Goal: Task Accomplishment & Management: Complete application form

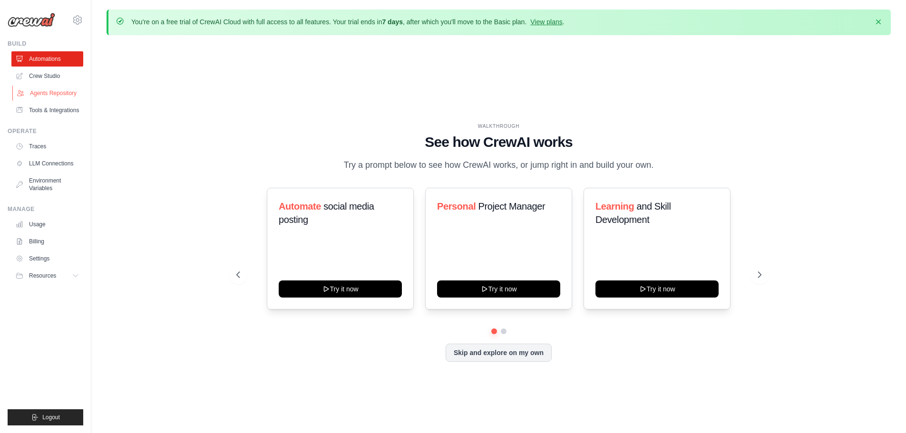
click at [71, 93] on link "Agents Repository" at bounding box center [48, 93] width 72 height 15
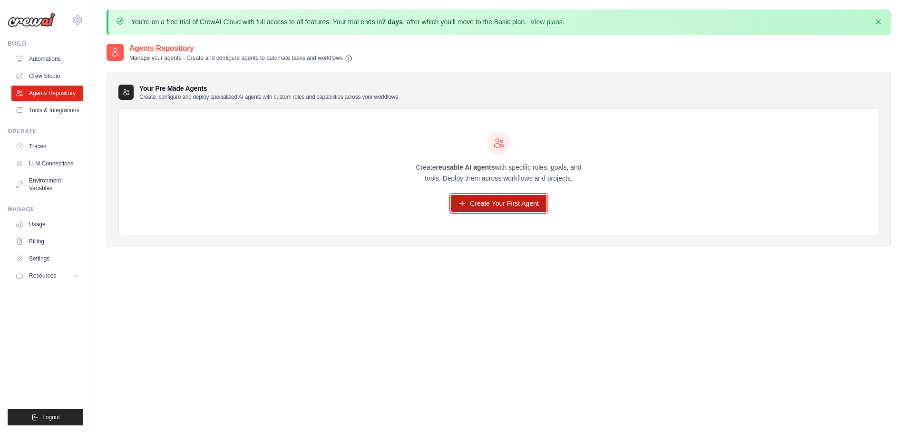
click at [491, 204] on link "Create Your First Agent" at bounding box center [499, 203] width 96 height 17
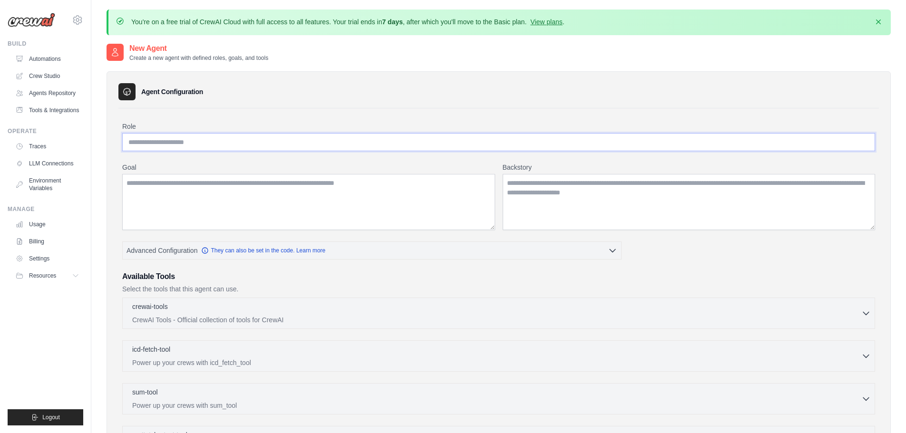
click at [241, 145] on input "Role" at bounding box center [498, 142] width 753 height 18
type input "********"
click at [181, 199] on textarea "Goal" at bounding box center [308, 202] width 373 height 56
drag, startPoint x: 332, startPoint y: 184, endPoint x: 70, endPoint y: 182, distance: 261.9
click at [70, 182] on body "[EMAIL_ADDRESS][DOMAIN_NAME] Settings Build Automations" at bounding box center [453, 329] width 906 height 658
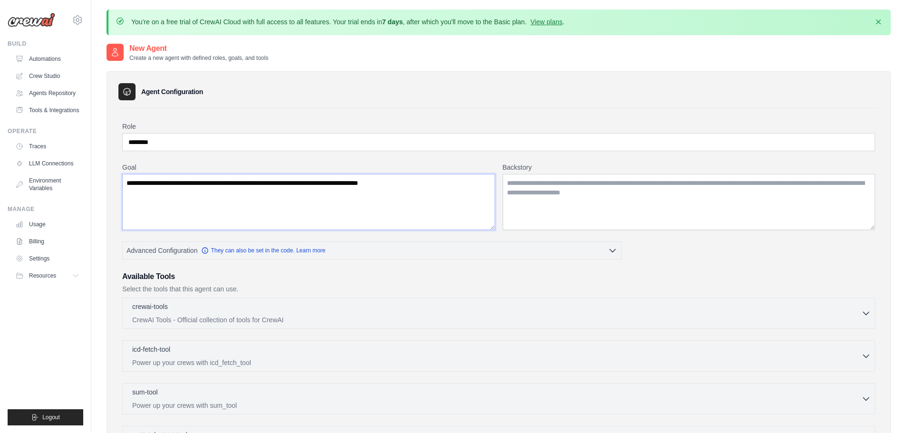
type textarea "**********"
click at [529, 184] on textarea "Backstory" at bounding box center [688, 202] width 373 height 56
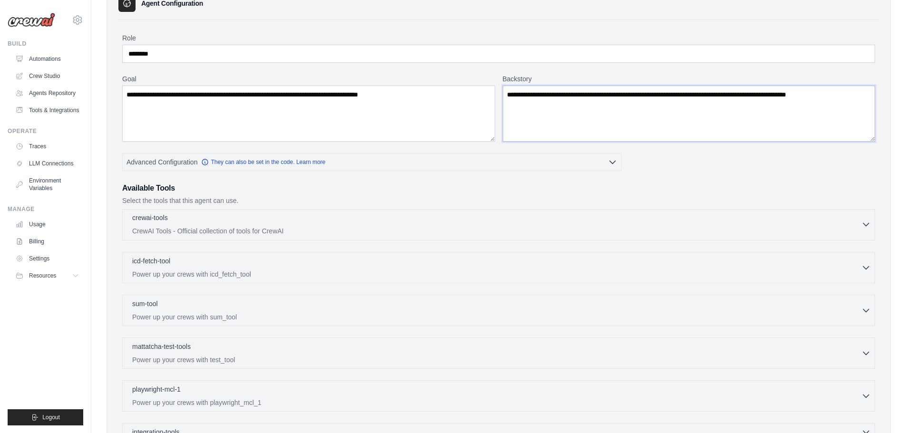
scroll to position [89, 0]
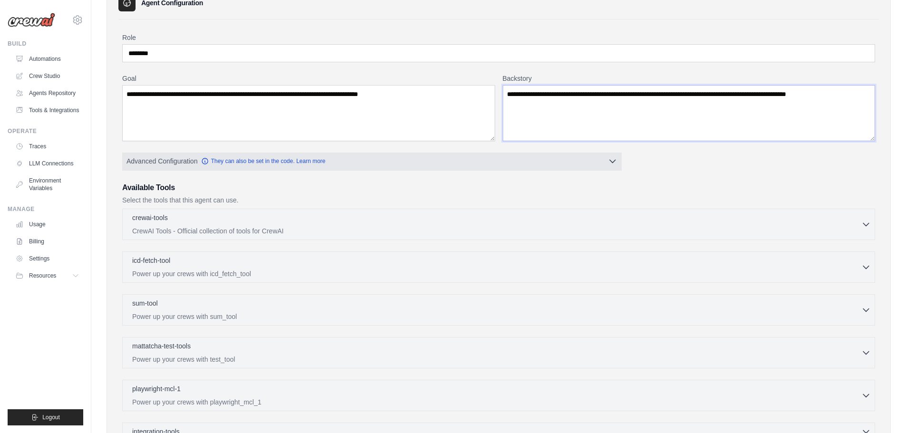
type textarea "**********"
click at [347, 164] on button "Advanced Configuration They can also be set in the code. Learn more" at bounding box center [372, 161] width 498 height 17
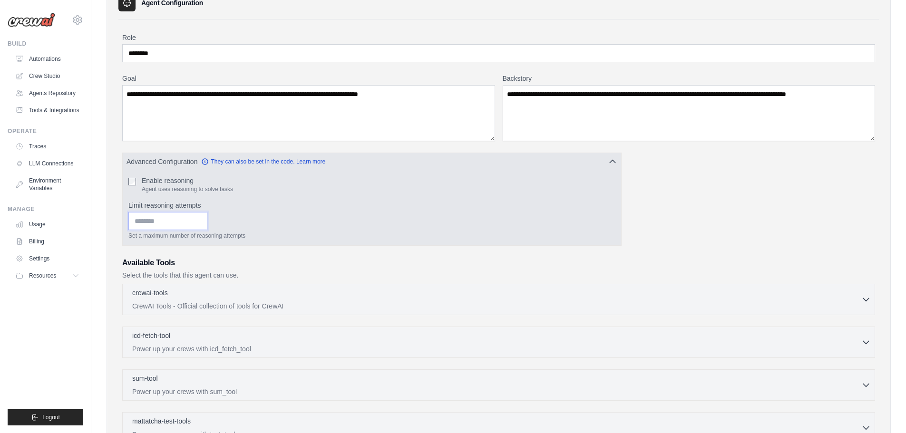
click at [207, 218] on input "*" at bounding box center [167, 221] width 79 height 18
click at [207, 226] on input "*" at bounding box center [167, 221] width 79 height 18
click at [207, 220] on input "*" at bounding box center [167, 221] width 79 height 18
type input "*"
click at [207, 222] on input "*" at bounding box center [167, 221] width 79 height 18
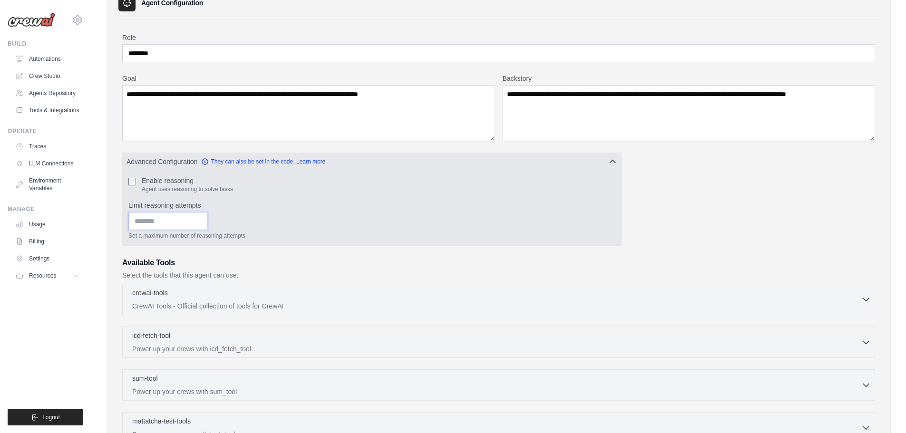
click at [207, 222] on input "*" at bounding box center [167, 221] width 79 height 18
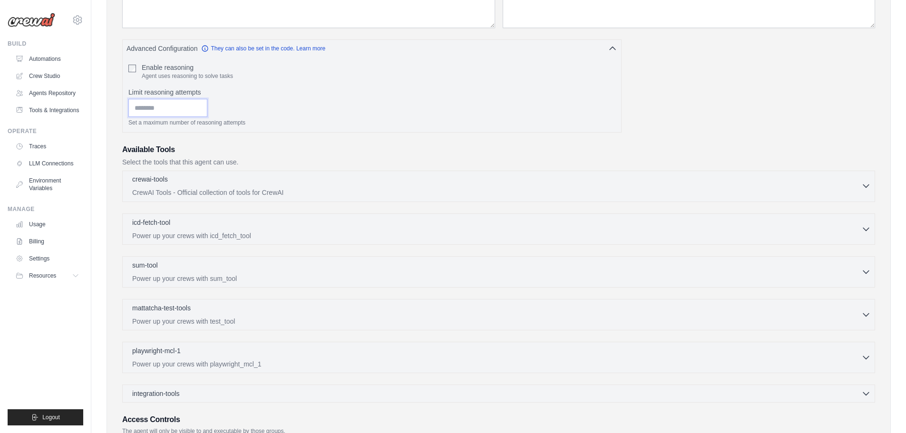
scroll to position [203, 0]
click at [277, 190] on p "CrewAI Tools - Official collection of tools for CrewAI" at bounding box center [496, 192] width 729 height 10
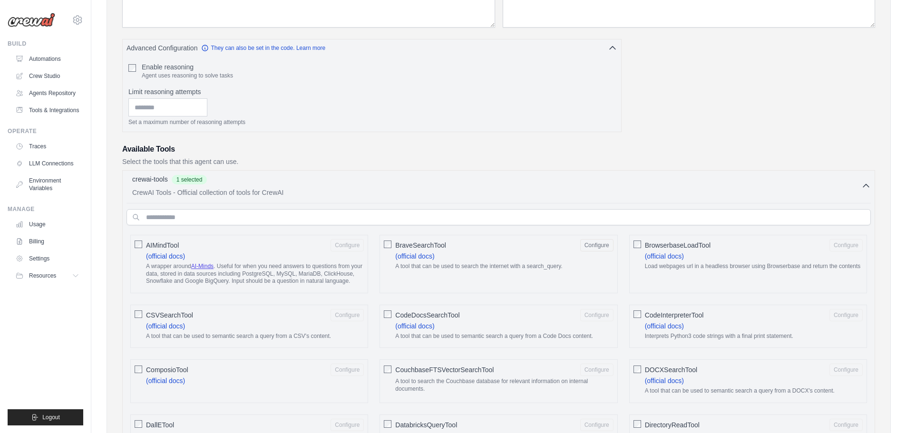
click at [393, 243] on div "BraveSearchTool Configure (official docs) A tool that can be used to search the…" at bounding box center [498, 264] width 238 height 58
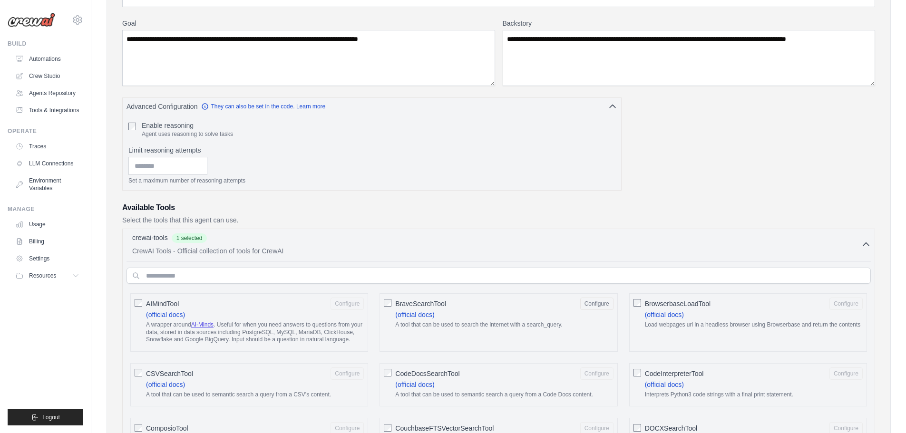
scroll to position [145, 0]
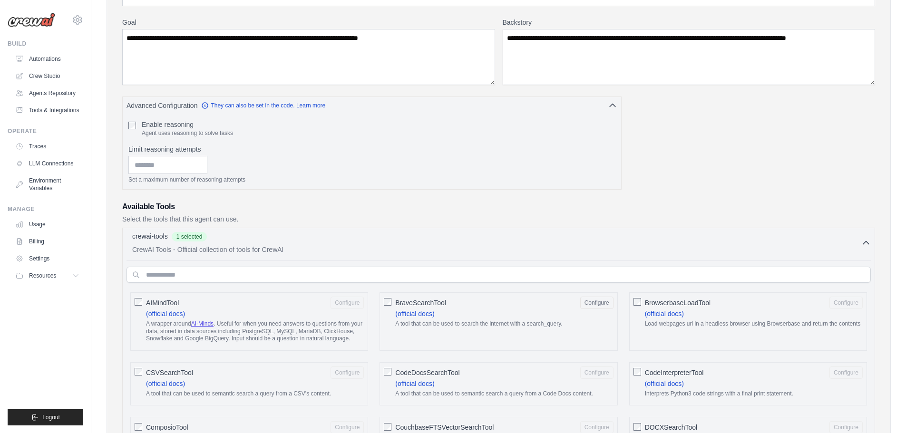
click at [863, 240] on icon "button" at bounding box center [866, 243] width 10 height 10
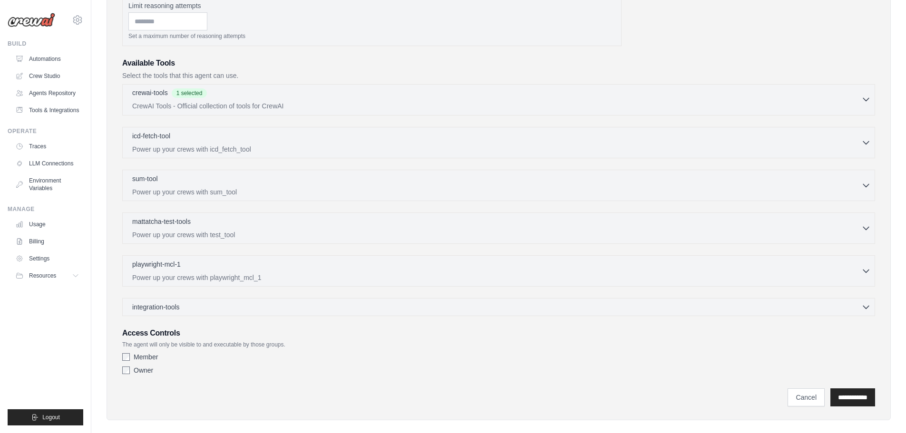
scroll to position [300, 0]
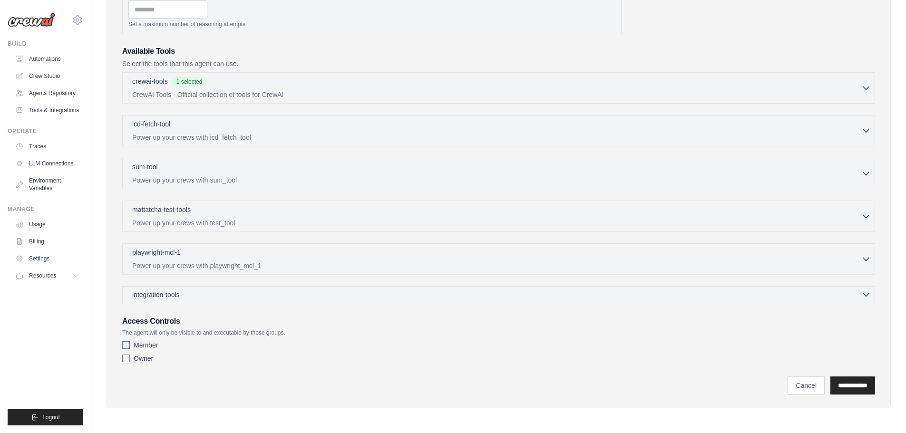
click at [389, 299] on div "integration-tools 0 selected Gmail HubSpot Microsoft Teams" at bounding box center [498, 295] width 753 height 18
click at [862, 293] on icon "button" at bounding box center [866, 295] width 10 height 10
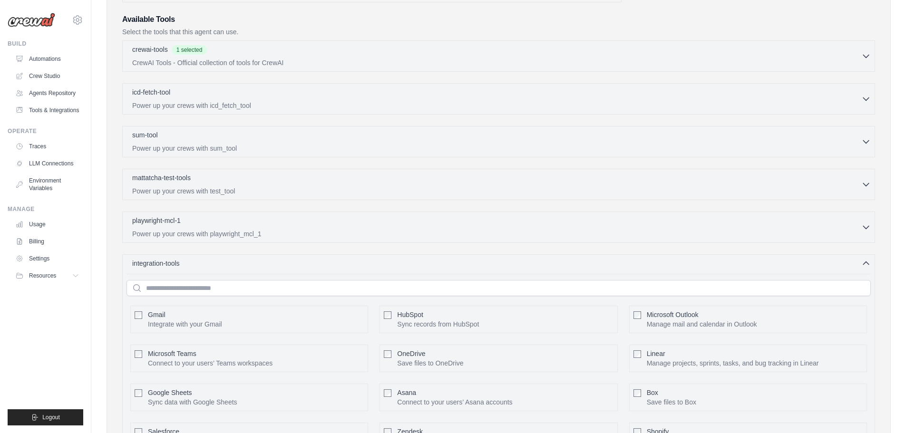
scroll to position [333, 0]
click at [470, 95] on div "icd-fetch-tool 0 selected" at bounding box center [496, 92] width 729 height 11
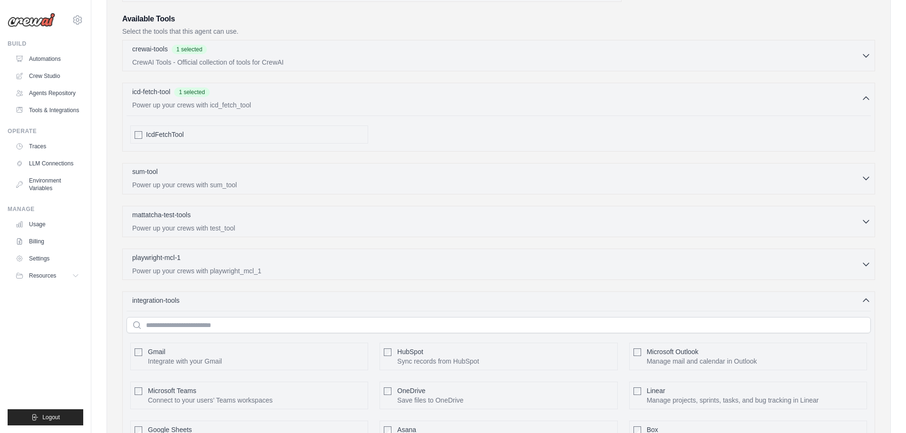
click at [280, 176] on div "sum-tool 0 selected" at bounding box center [496, 172] width 729 height 11
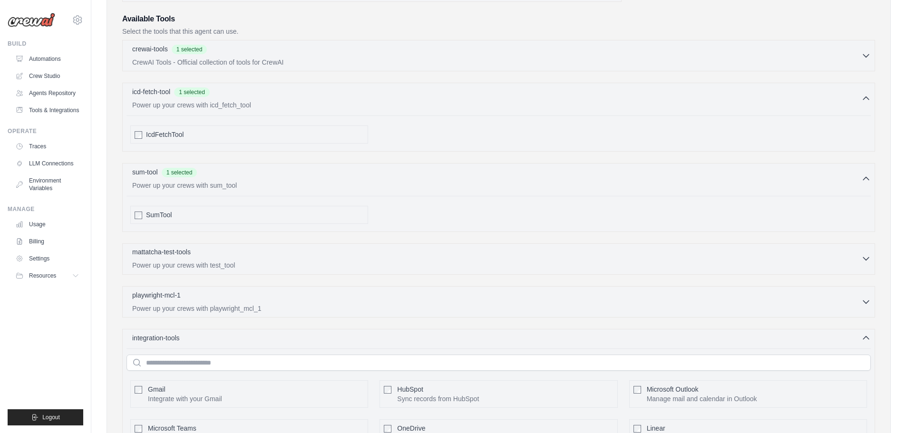
click at [169, 256] on p "mattatcha-test-tools" at bounding box center [161, 252] width 58 height 10
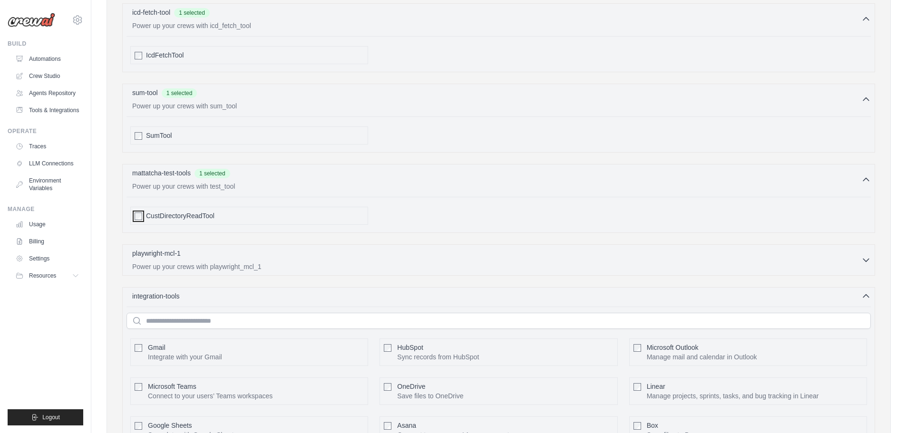
scroll to position [413, 0]
click at [218, 263] on p "Power up your crews with playwright_mcl_1" at bounding box center [496, 266] width 729 height 10
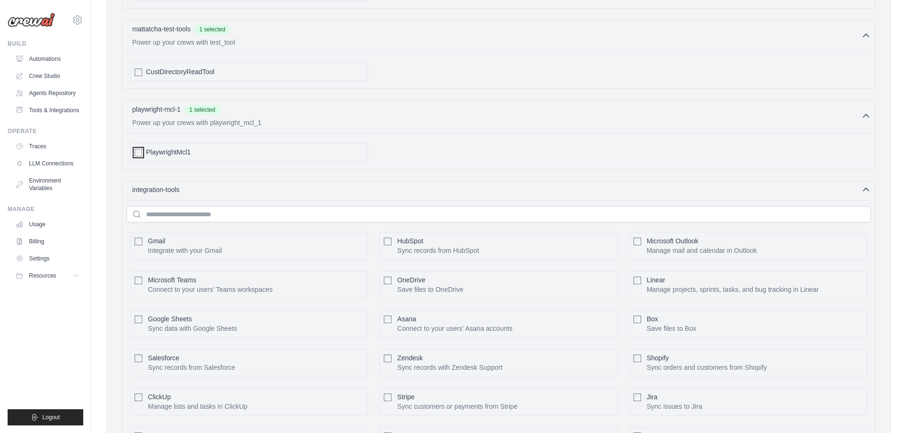
scroll to position [555, 0]
click at [302, 187] on div "integration-tools 0 selected" at bounding box center [501, 190] width 738 height 10
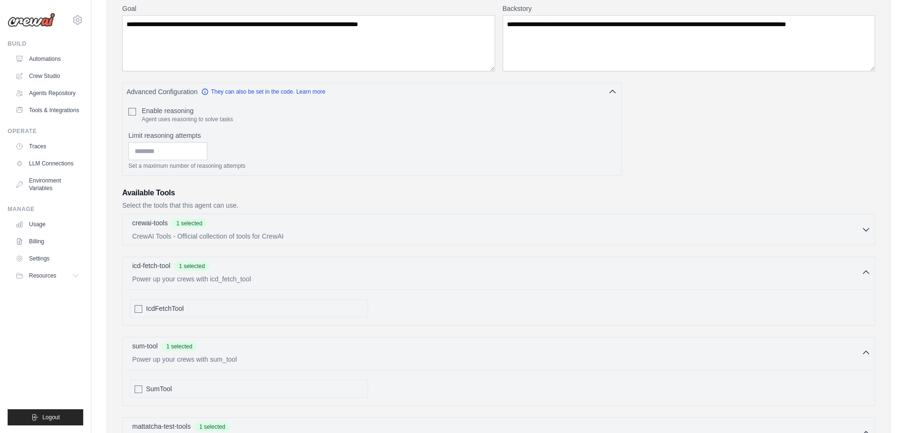
scroll to position [155, 0]
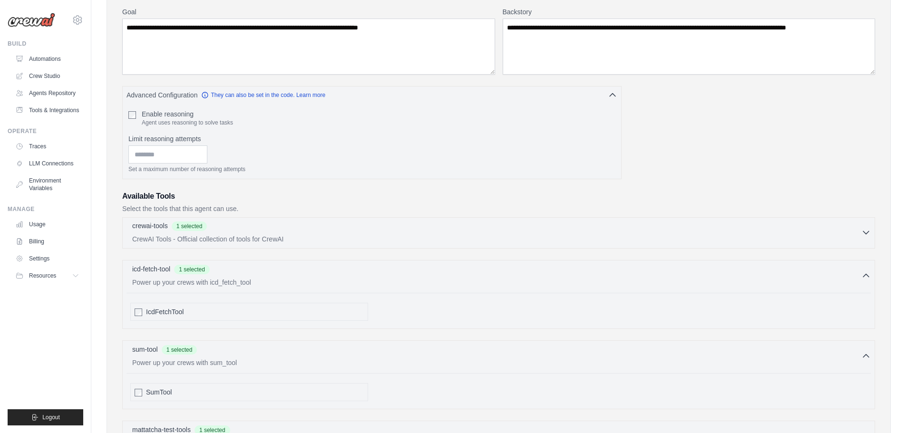
click at [267, 235] on p "CrewAI Tools - Official collection of tools for CrewAI" at bounding box center [496, 239] width 729 height 10
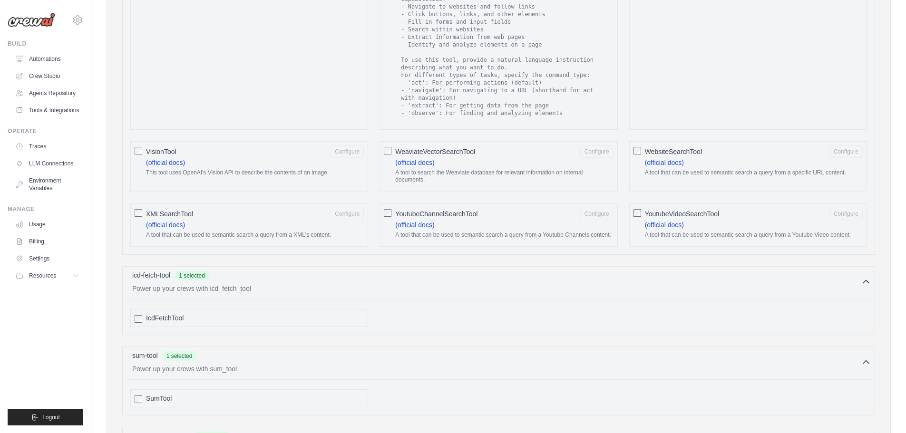
scroll to position [1536, 0]
click at [641, 143] on div "WebsiteSearchTool Configure (official docs) A tool that can be used to semantic…" at bounding box center [748, 166] width 238 height 51
click at [840, 145] on button "Configure" at bounding box center [845, 151] width 33 height 12
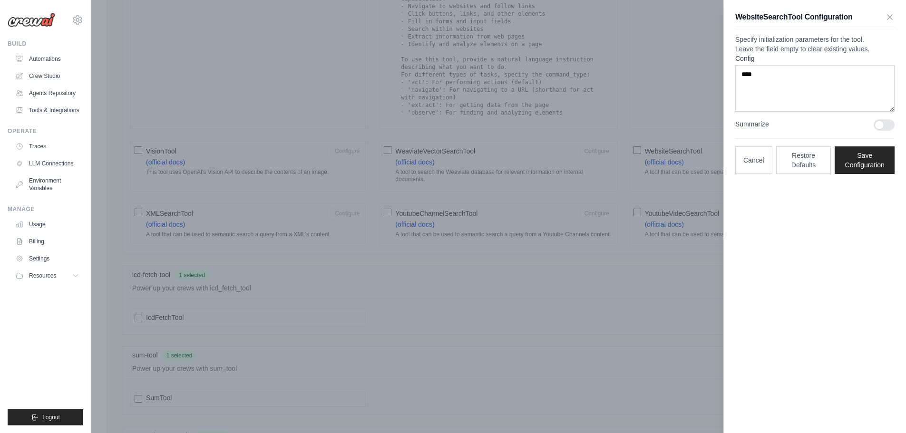
click at [812, 239] on div "WebsiteSearchTool Configuration Specify initialization parameters for the tool.…" at bounding box center [814, 216] width 183 height 433
click at [891, 19] on icon "button" at bounding box center [889, 16] width 5 height 5
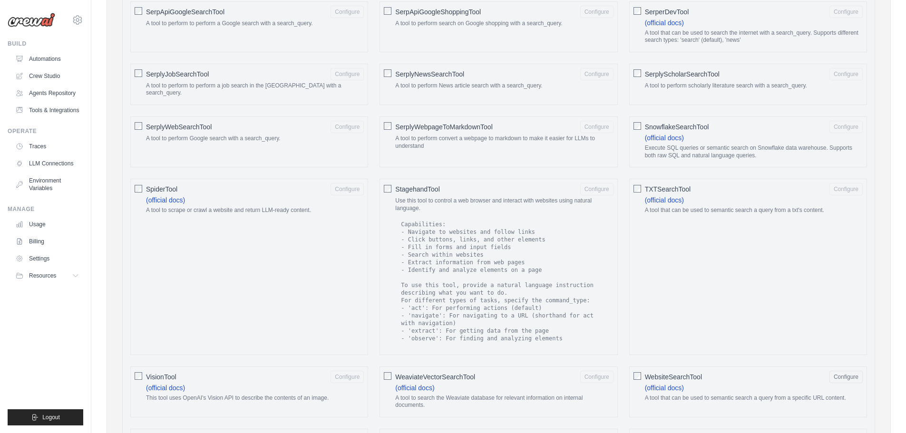
scroll to position [1310, 0]
click at [339, 183] on button "Configure" at bounding box center [346, 189] width 33 height 12
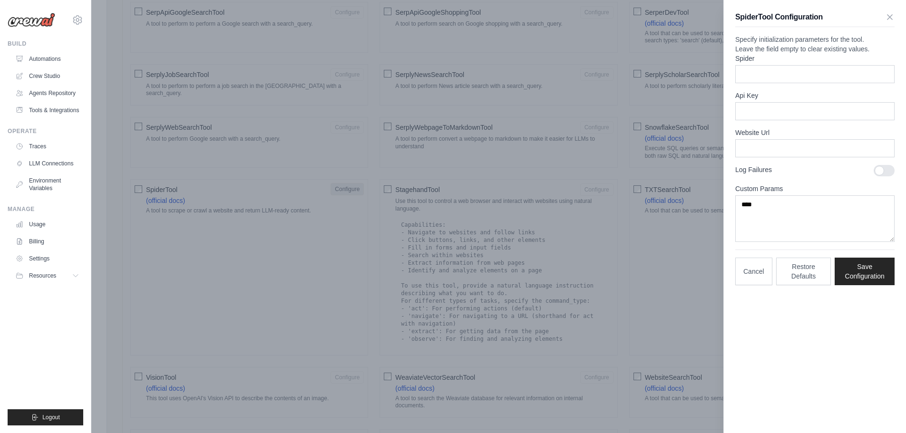
click at [339, 183] on div at bounding box center [453, 216] width 906 height 433
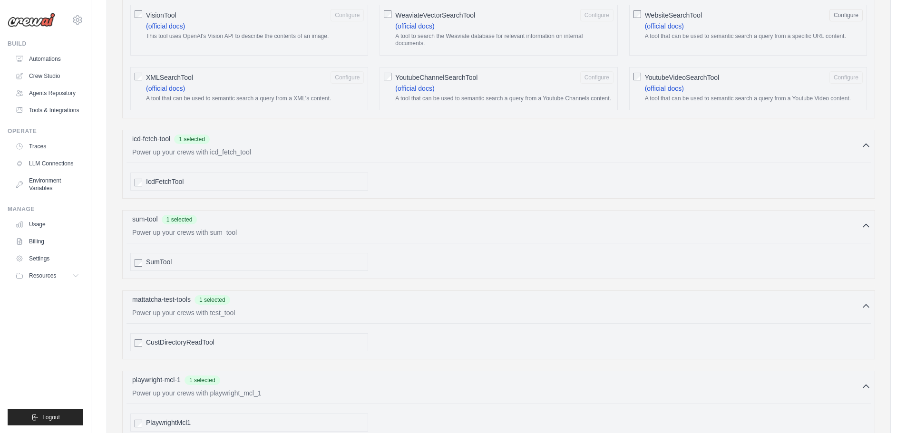
scroll to position [1830, 0]
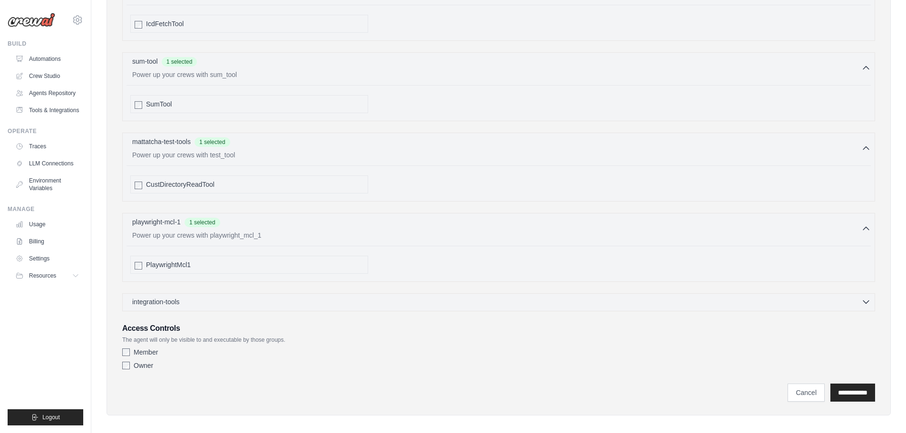
click at [796, 297] on div "integration-tools 0 selected" at bounding box center [501, 302] width 738 height 10
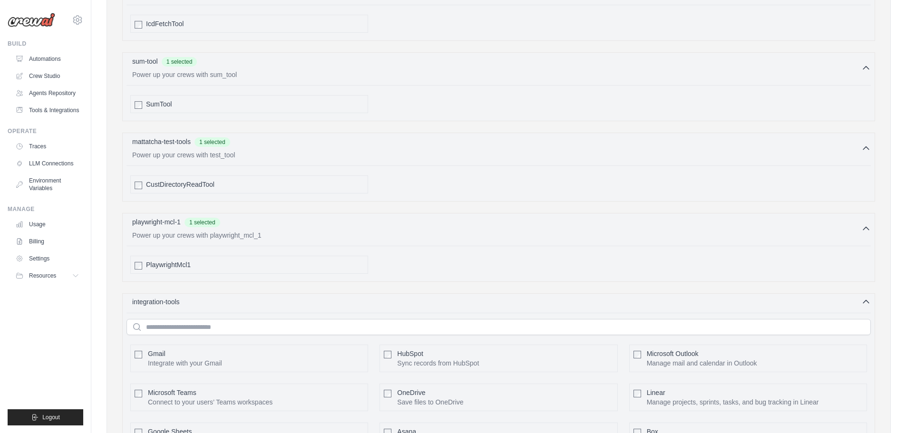
click at [796, 297] on div "integration-tools 0 selected" at bounding box center [501, 302] width 738 height 10
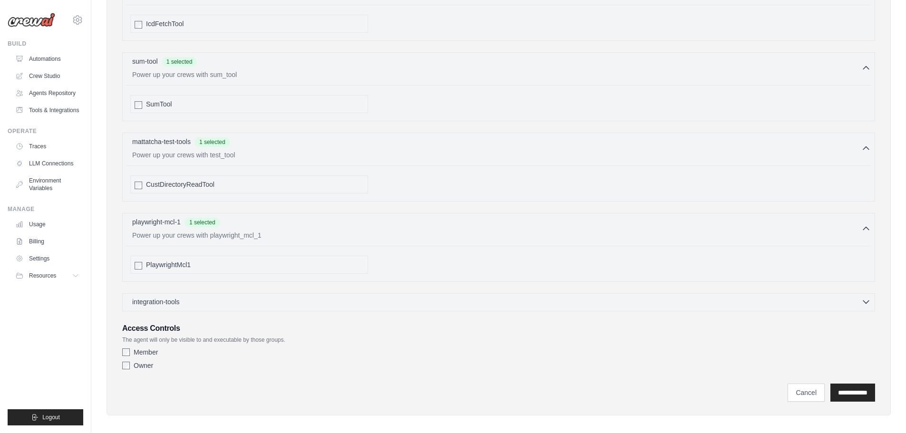
click at [796, 297] on div "integration-tools 0 selected" at bounding box center [501, 302] width 738 height 10
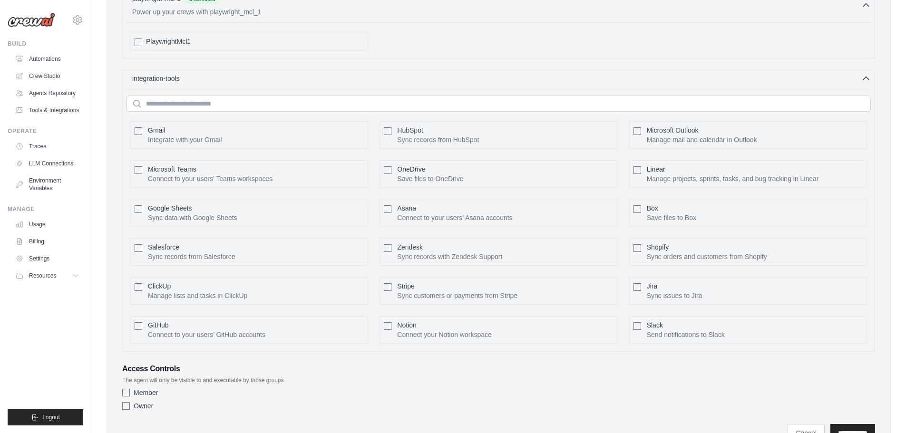
scroll to position [2054, 0]
click at [853, 76] on div "integration-tools 0 selected Gmail HubSpot Microsoft Teams" at bounding box center [498, 210] width 753 height 282
click at [866, 73] on icon "button" at bounding box center [866, 78] width 10 height 10
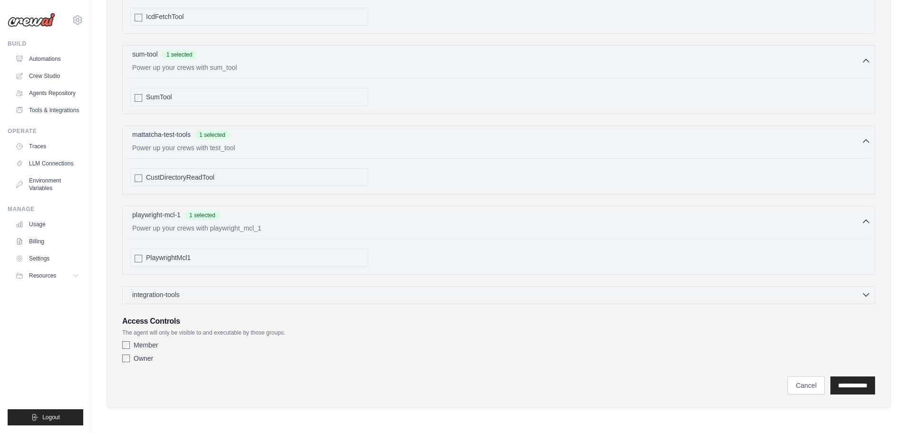
scroll to position [1830, 0]
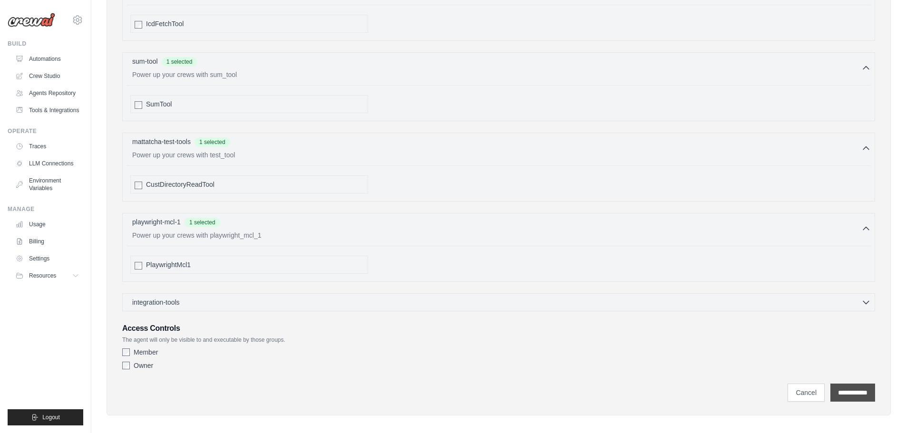
click at [830, 384] on input "**********" at bounding box center [852, 393] width 45 height 18
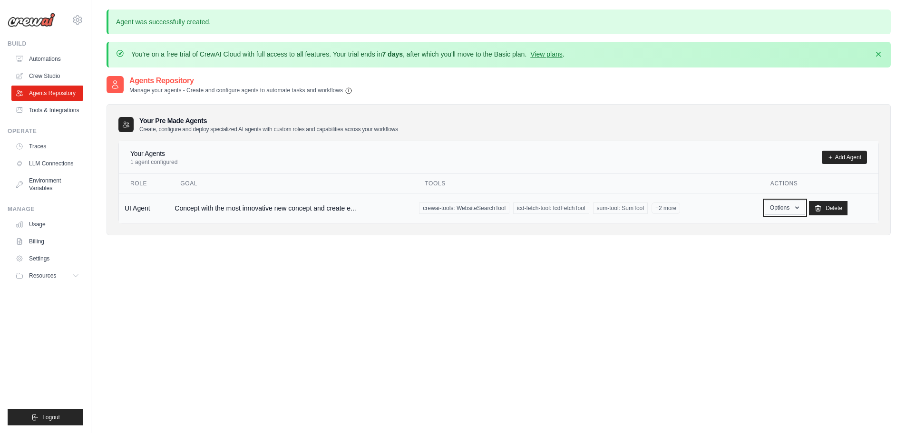
click at [795, 204] on icon "button" at bounding box center [797, 208] width 8 height 8
click at [755, 230] on link "Show" at bounding box center [770, 229] width 68 height 17
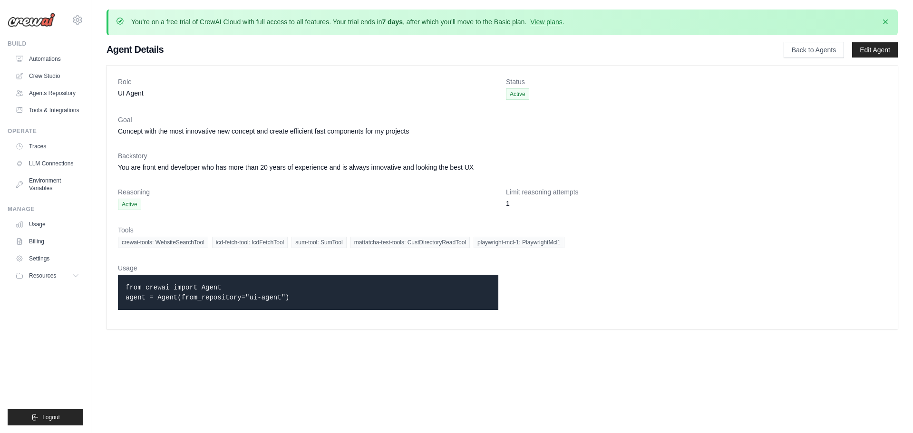
drag, startPoint x: 277, startPoint y: 299, endPoint x: 118, endPoint y: 287, distance: 159.2
click at [118, 287] on div "from crewai import Agent agent = Agent(from_repository="ui-agent")" at bounding box center [308, 292] width 380 height 35
copy code "from crewai import Agent agent = Agent(from_repository="ui-agent")"
